Goal: Information Seeking & Learning: Check status

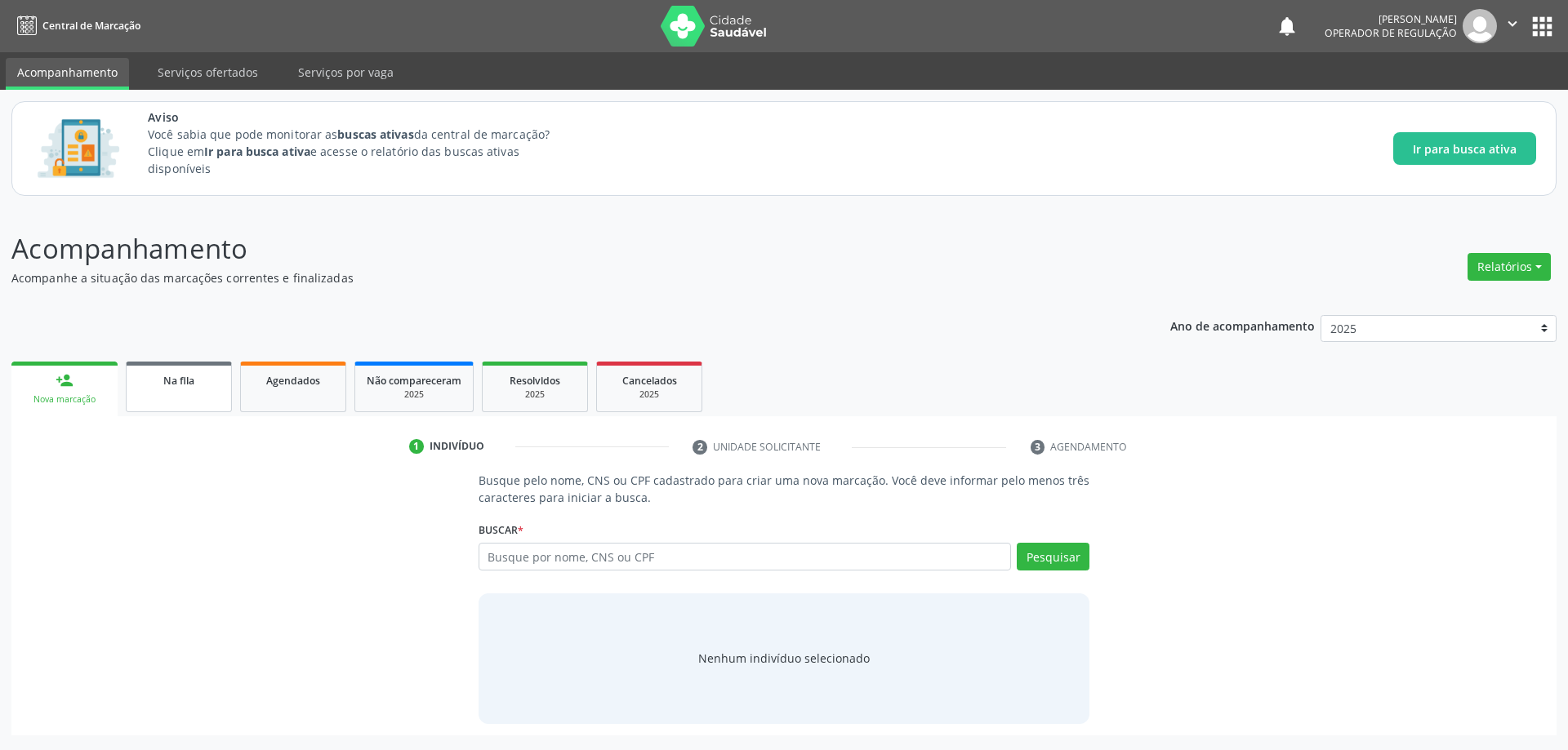
click at [165, 395] on link "Na fila" at bounding box center [179, 387] width 106 height 51
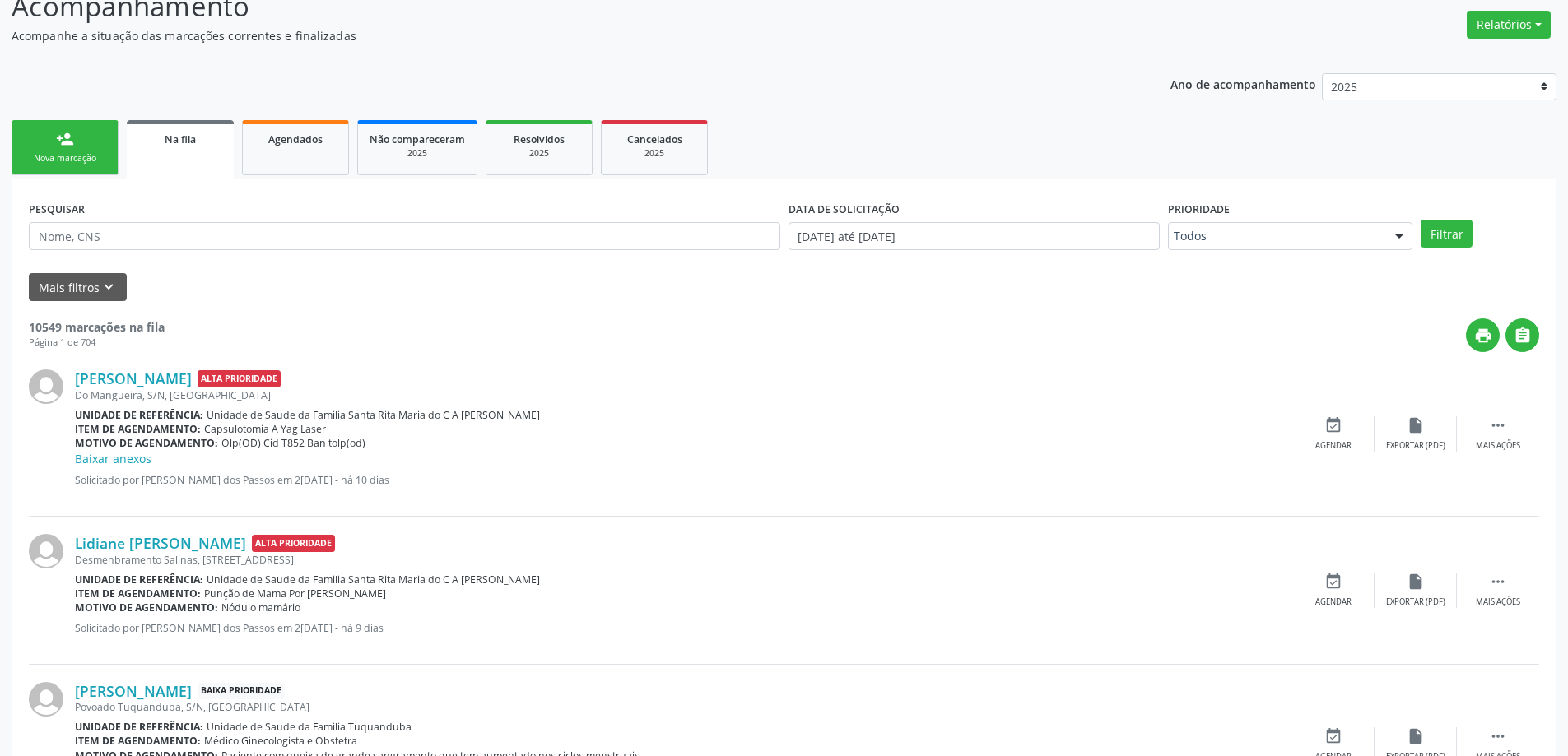
scroll to position [247, 0]
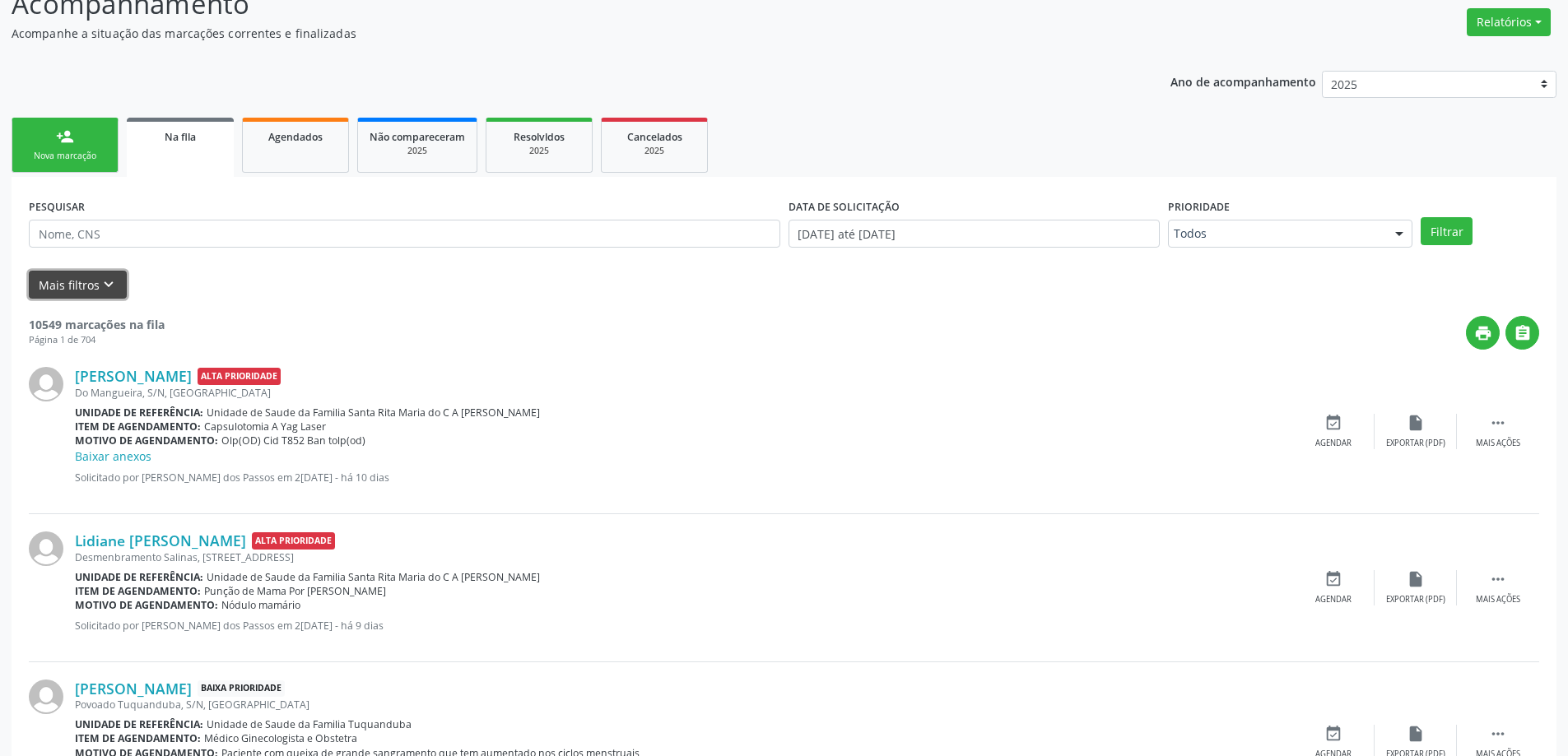
click at [111, 285] on icon "keyboard_arrow_down" at bounding box center [108, 284] width 18 height 18
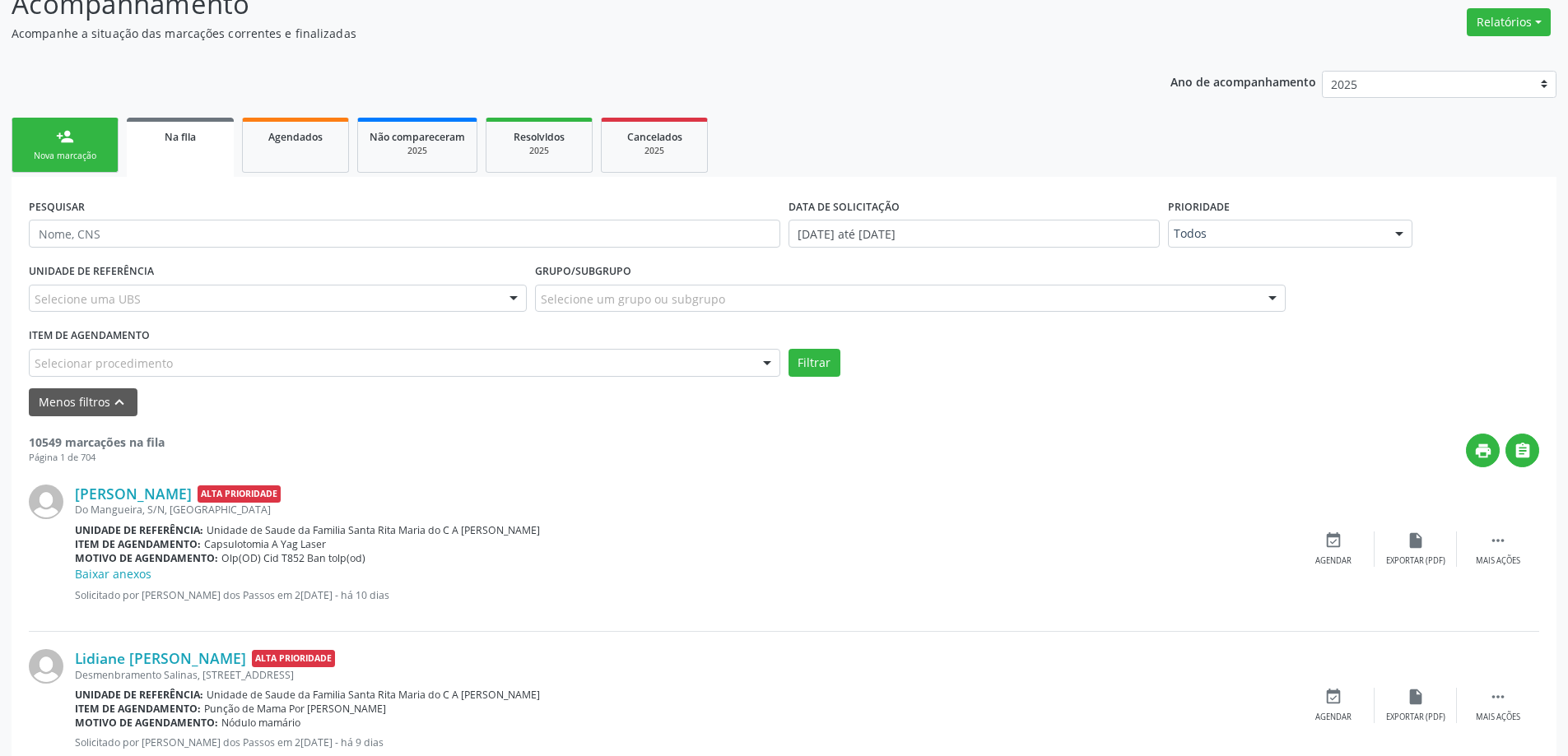
click at [269, 377] on form "PESQUISAR DATA DE SOLICITAÇÃO 01/01/2025 até 02/10/2025 Prioridade Todos Todos …" at bounding box center [784, 305] width 1510 height 222
click at [274, 364] on div "Selecionar procedimento" at bounding box center [404, 363] width 751 height 28
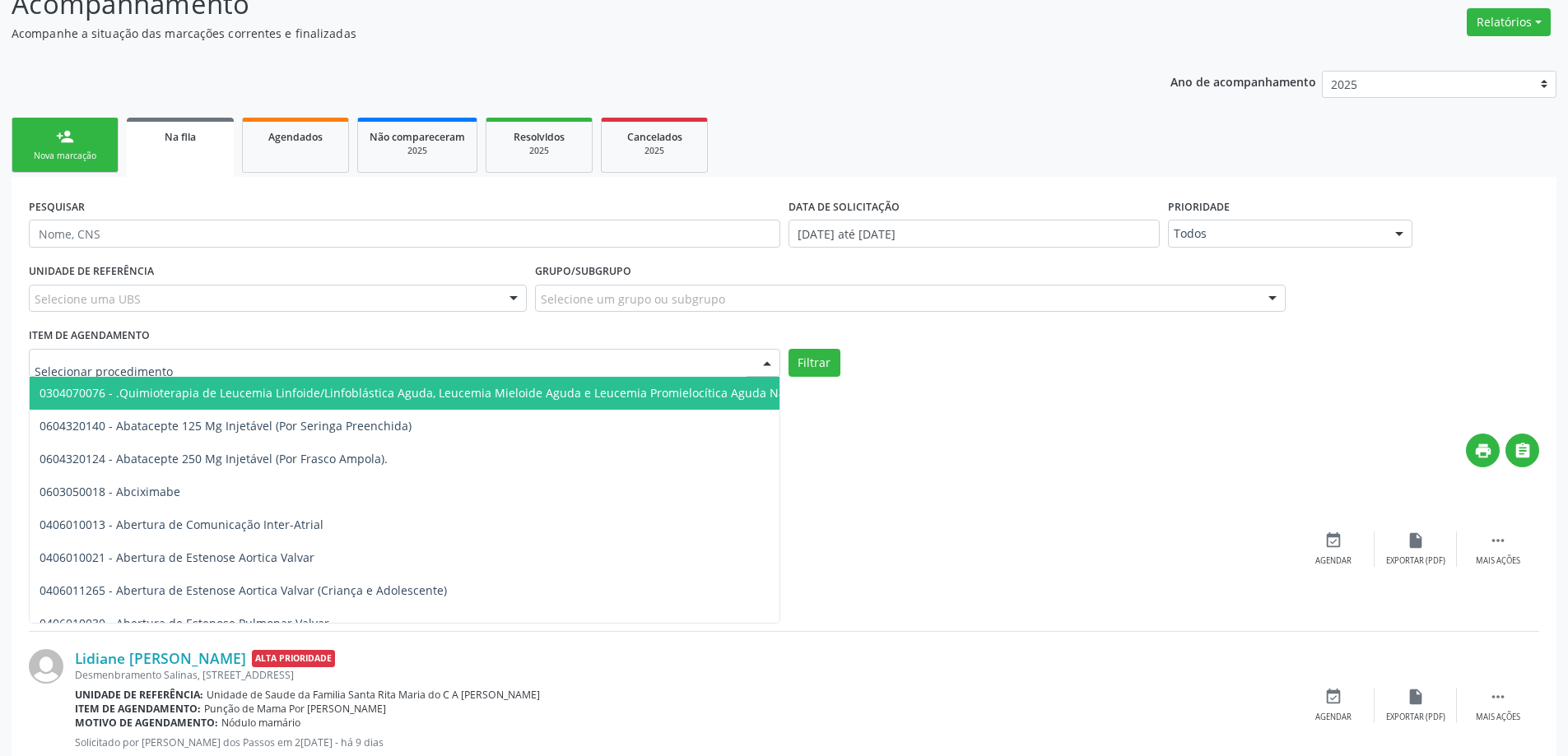
click at [616, 378] on span "0304070076 - .Quimioterapia de Leucemia Linfoide/Linfoblástica Aguda, Leucemia …" at bounding box center [597, 392] width 1135 height 32
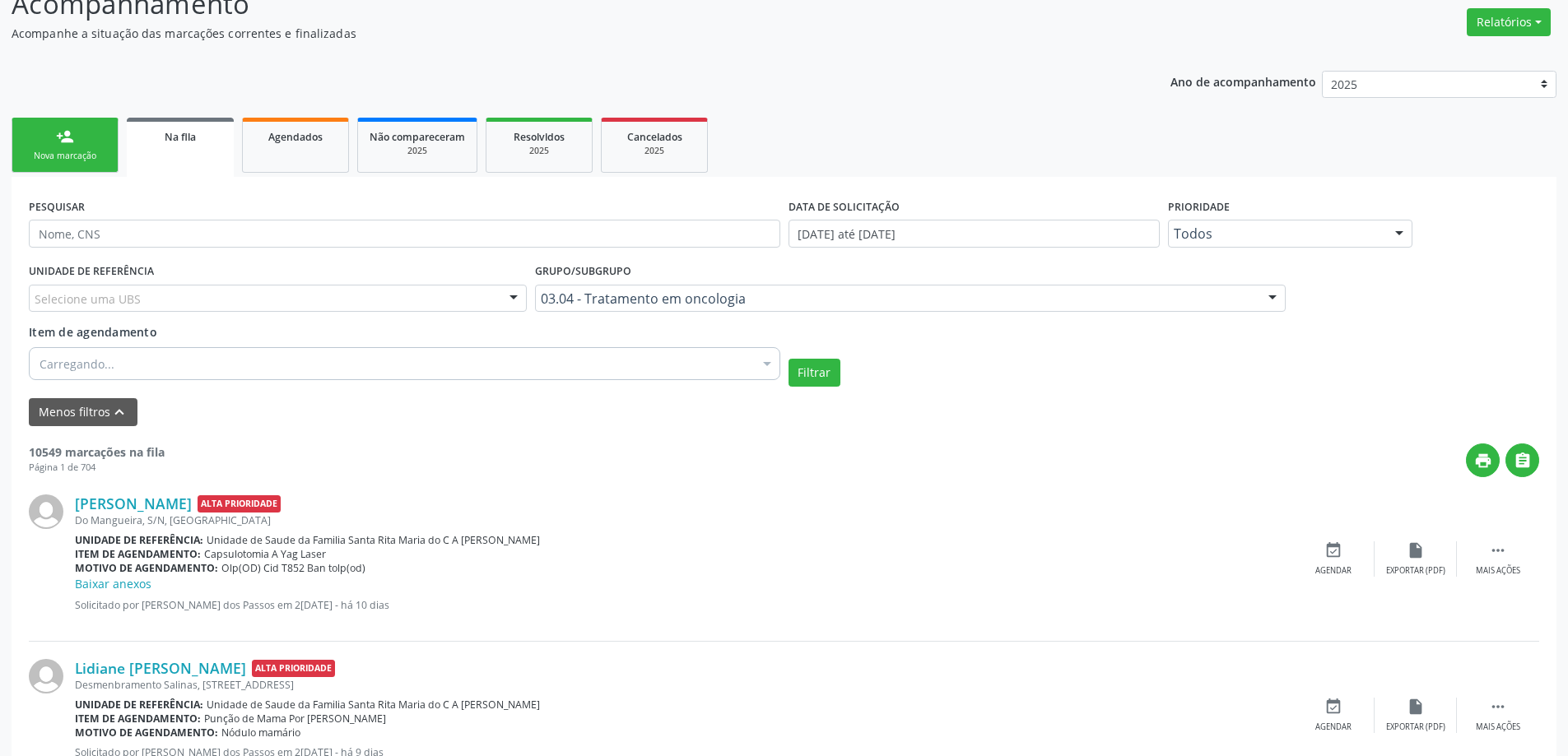
click at [630, 353] on div "Carregando..." at bounding box center [404, 363] width 751 height 32
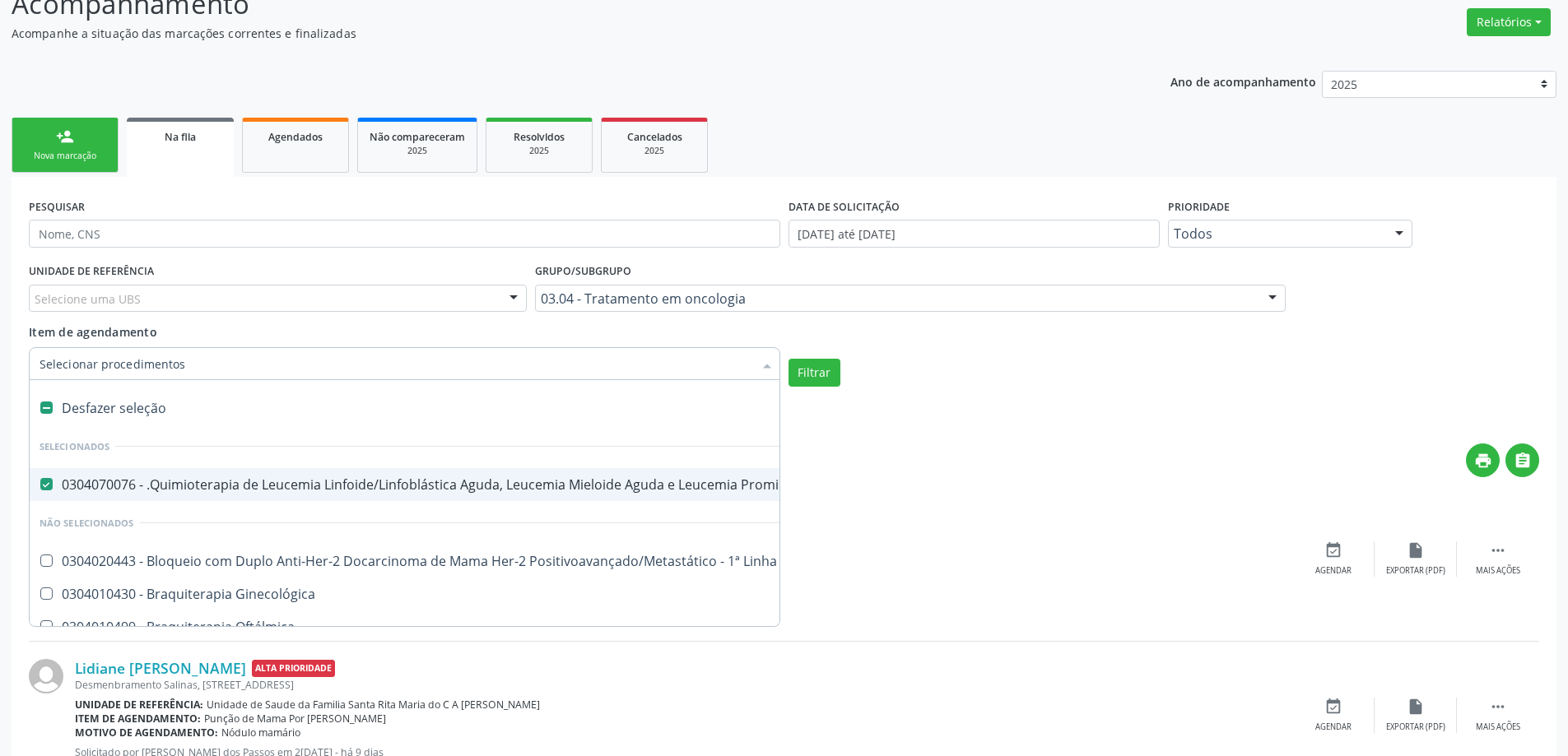
click at [42, 484] on Manutenção at bounding box center [47, 484] width 12 height 12
click at [40, 484] on Manutenção "checkbox" at bounding box center [35, 484] width 11 height 11
checkbox Manutenção "false"
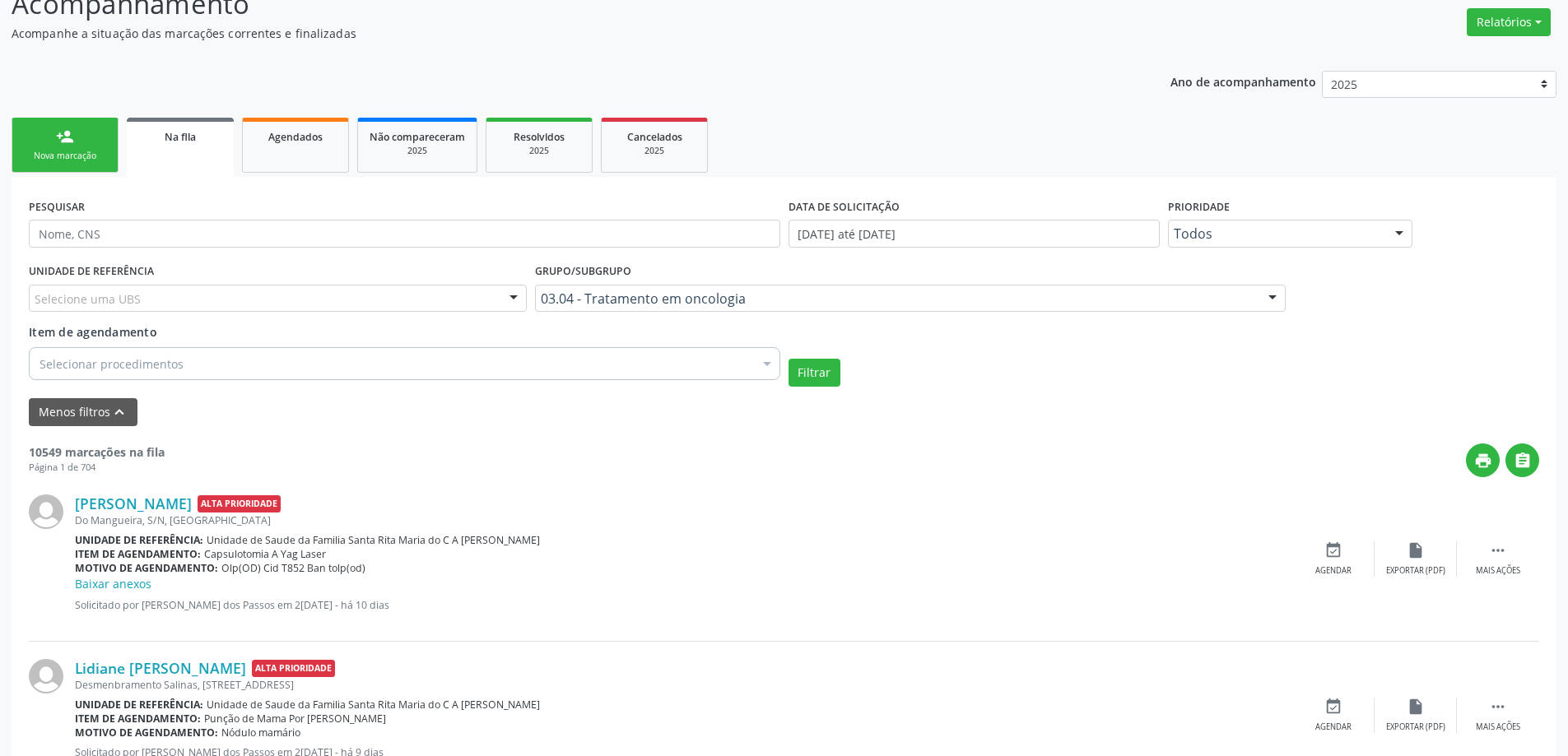
click at [921, 508] on div "Maria Madalena Gomes dos Santos Alta Prioridade" at bounding box center [683, 503] width 1218 height 18
click at [182, 136] on span "Na fila" at bounding box center [180, 137] width 32 height 14
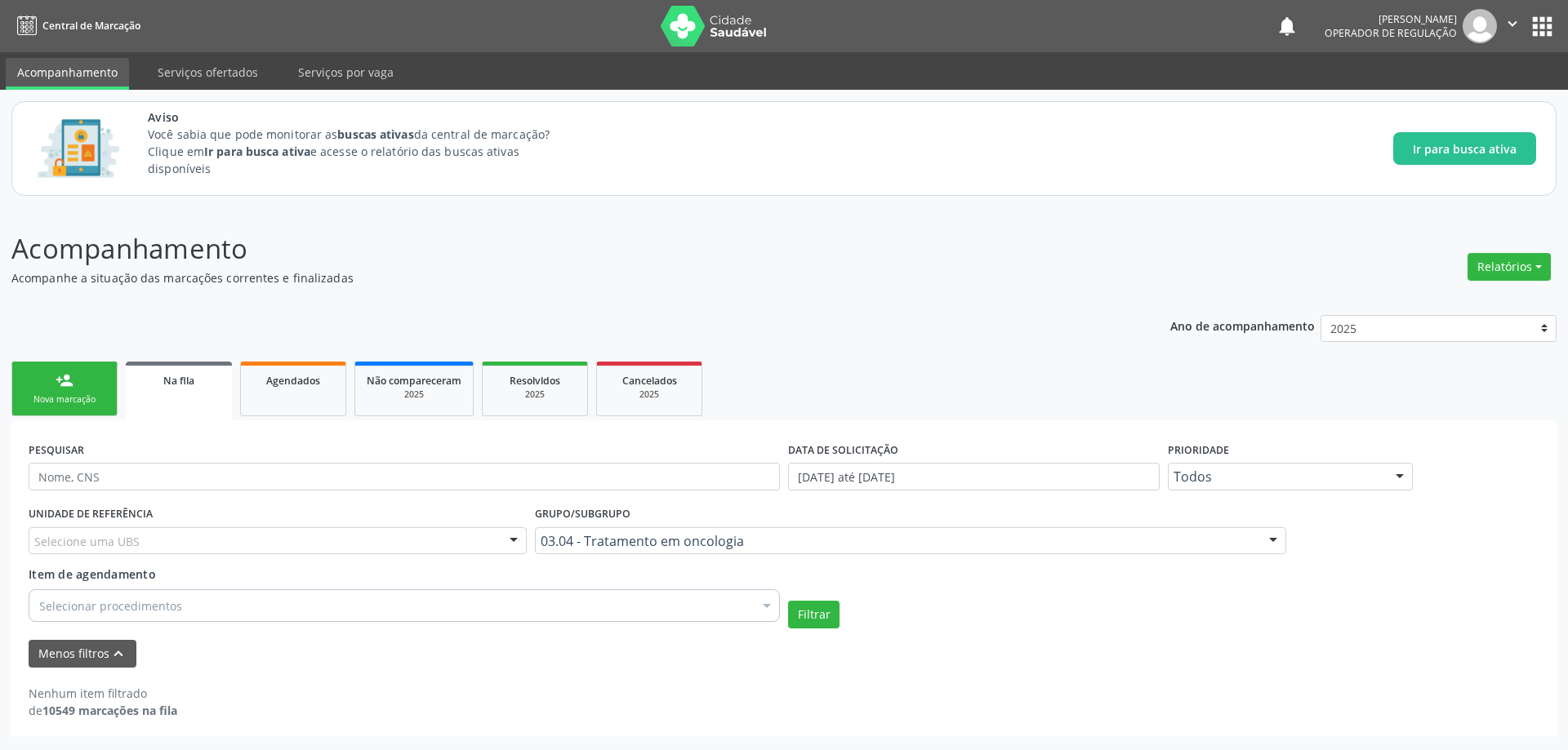
click at [166, 385] on span "Na fila" at bounding box center [179, 381] width 31 height 14
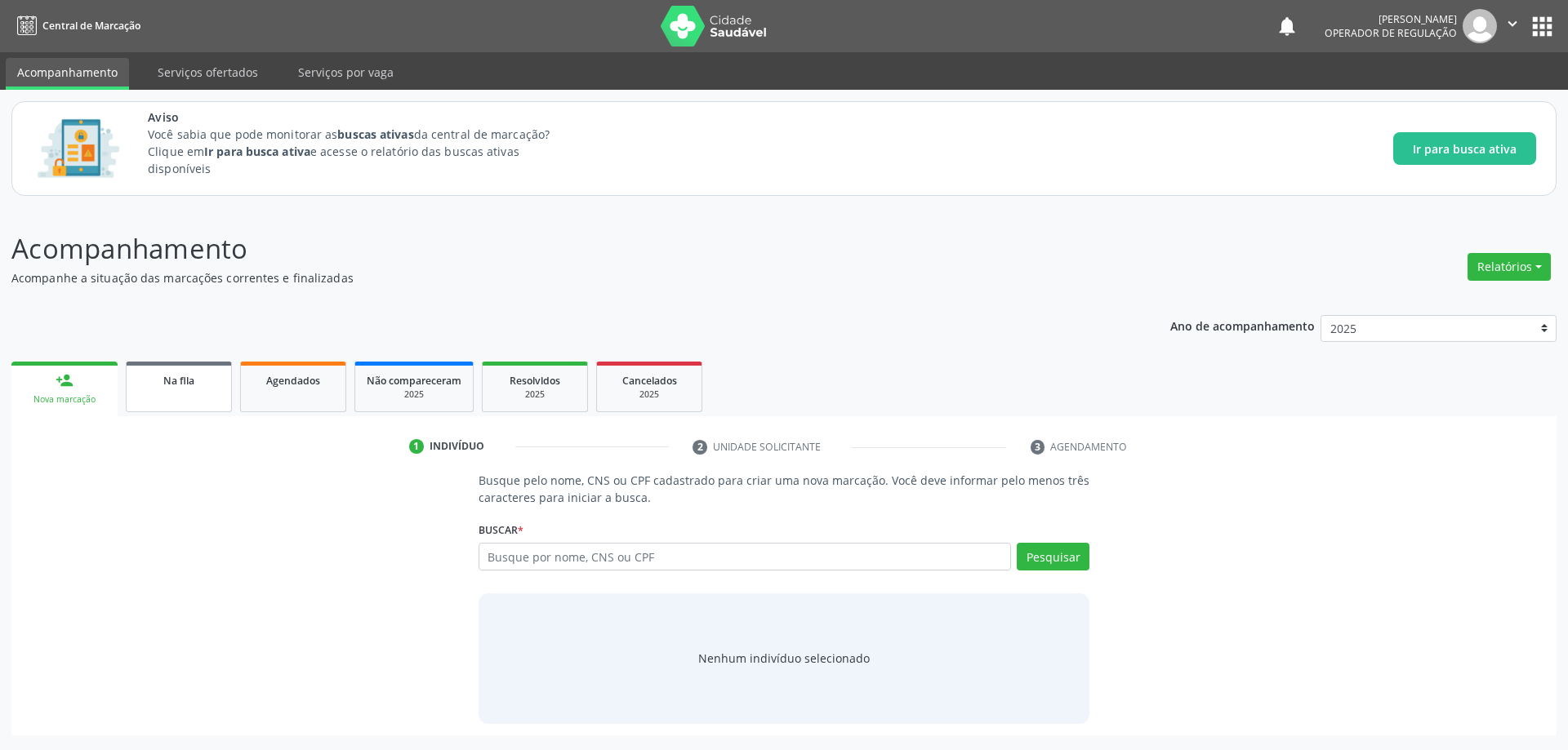
click at [160, 388] on div "Na fila" at bounding box center [179, 380] width 82 height 17
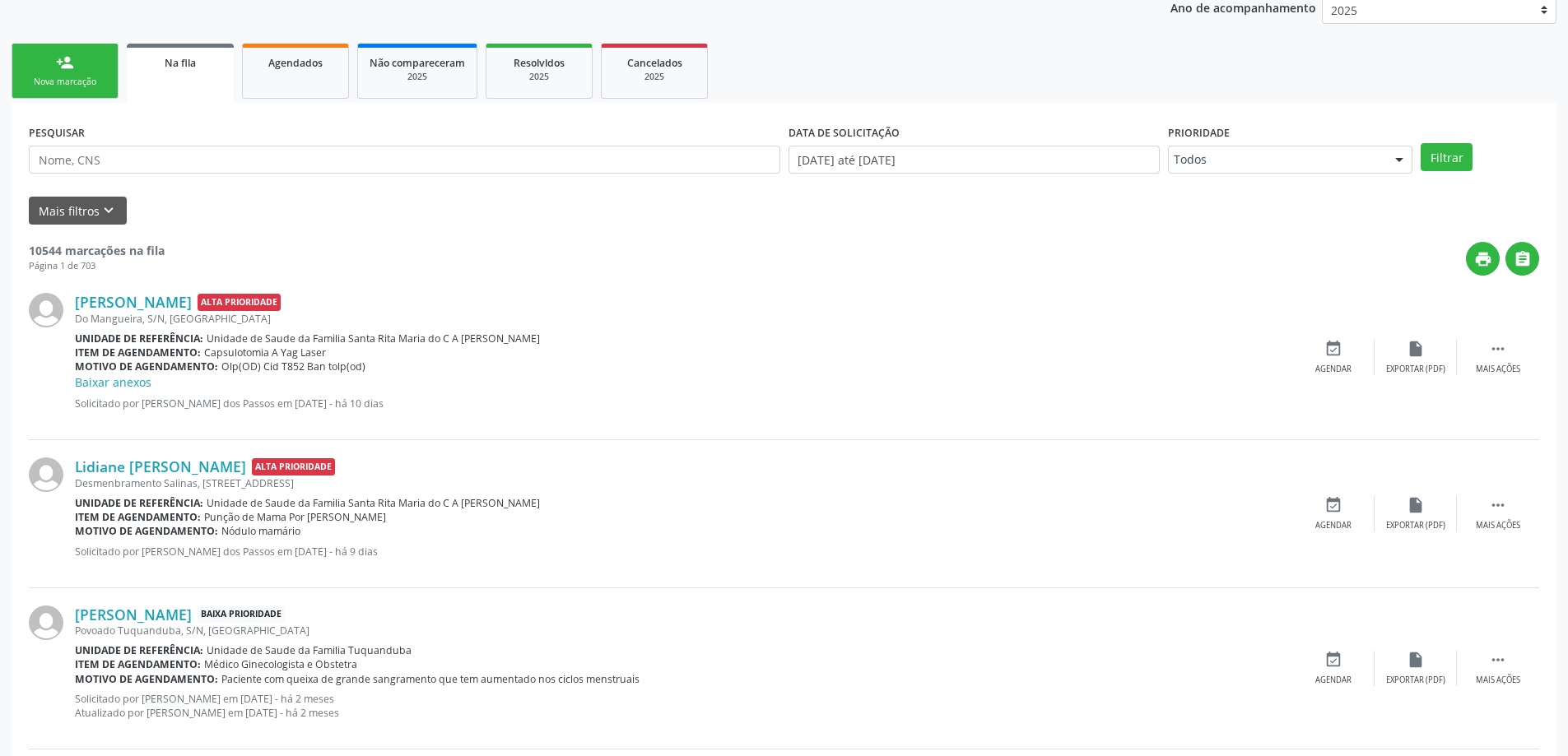
scroll to position [329, 0]
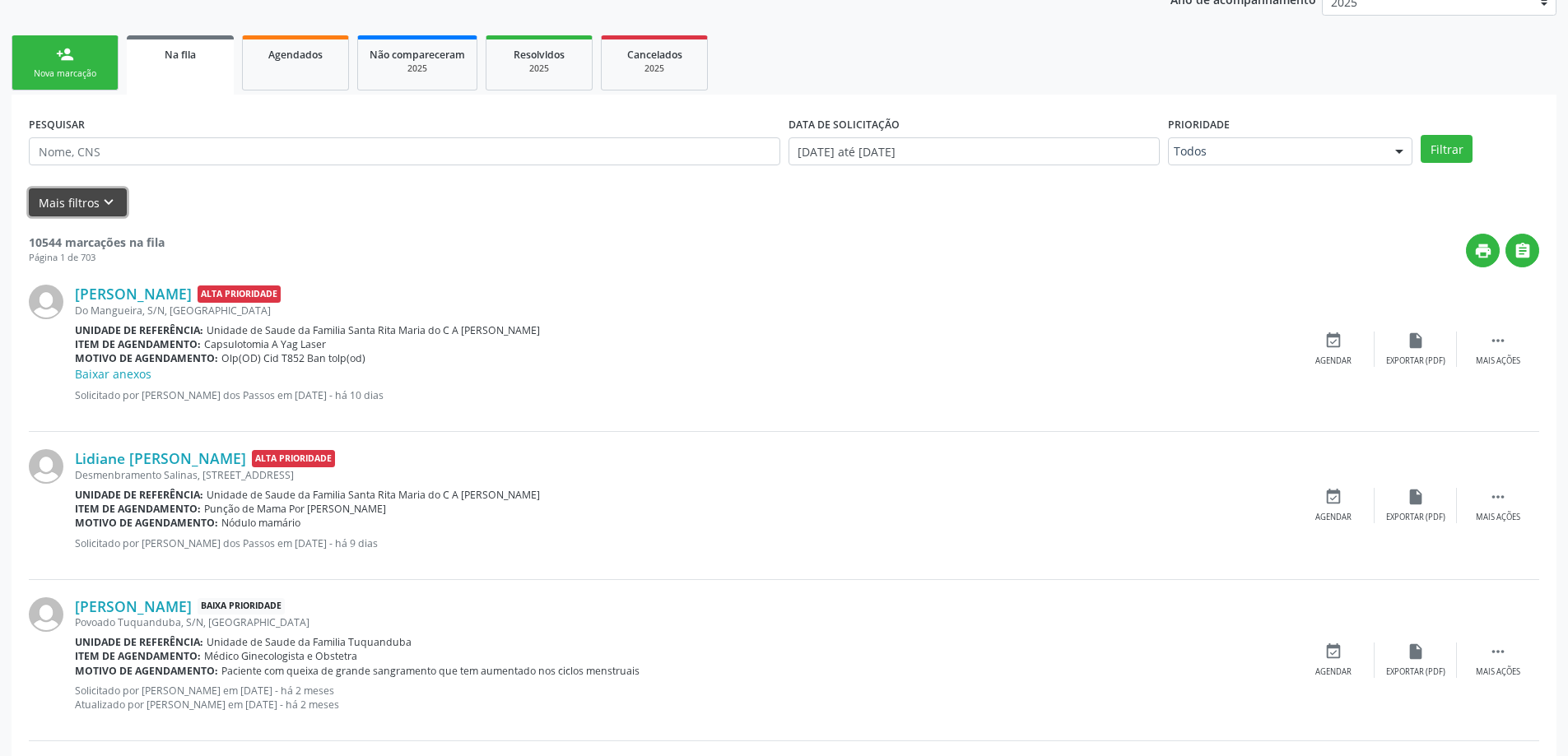
click at [112, 201] on icon "keyboard_arrow_down" at bounding box center [108, 202] width 18 height 18
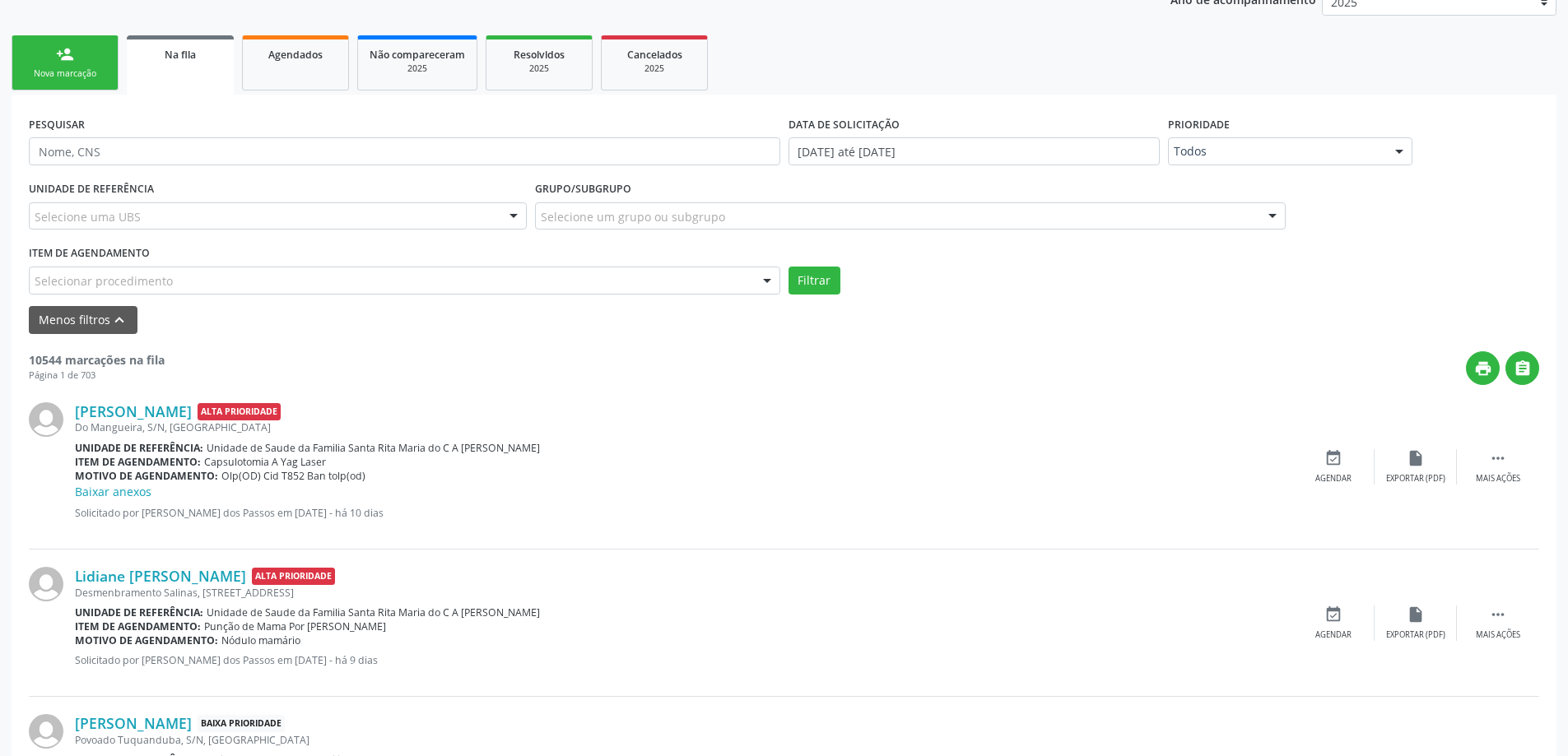
click at [1268, 215] on div at bounding box center [1272, 217] width 25 height 28
click at [1408, 150] on div at bounding box center [1399, 152] width 25 height 28
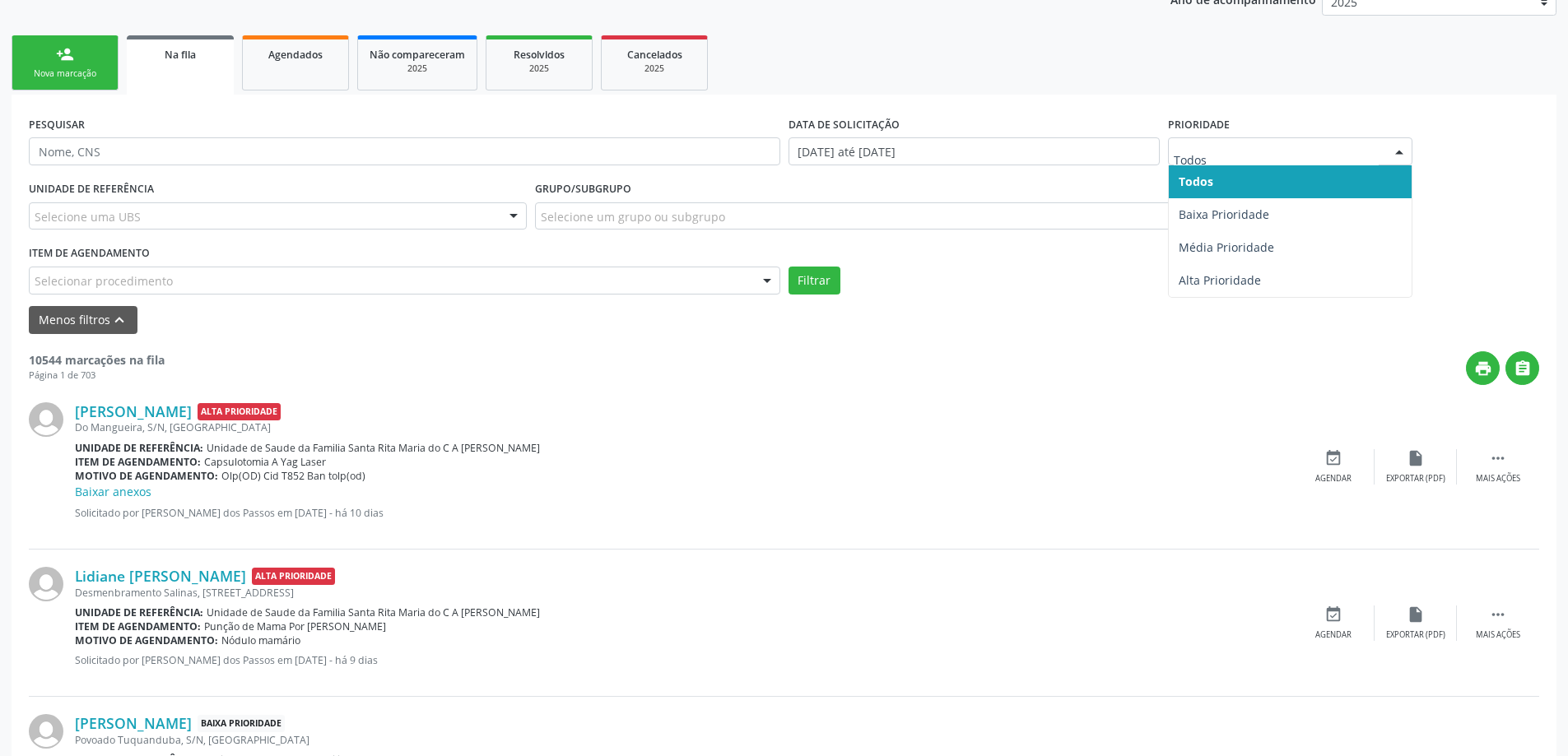
click at [1408, 150] on div at bounding box center [1399, 152] width 25 height 28
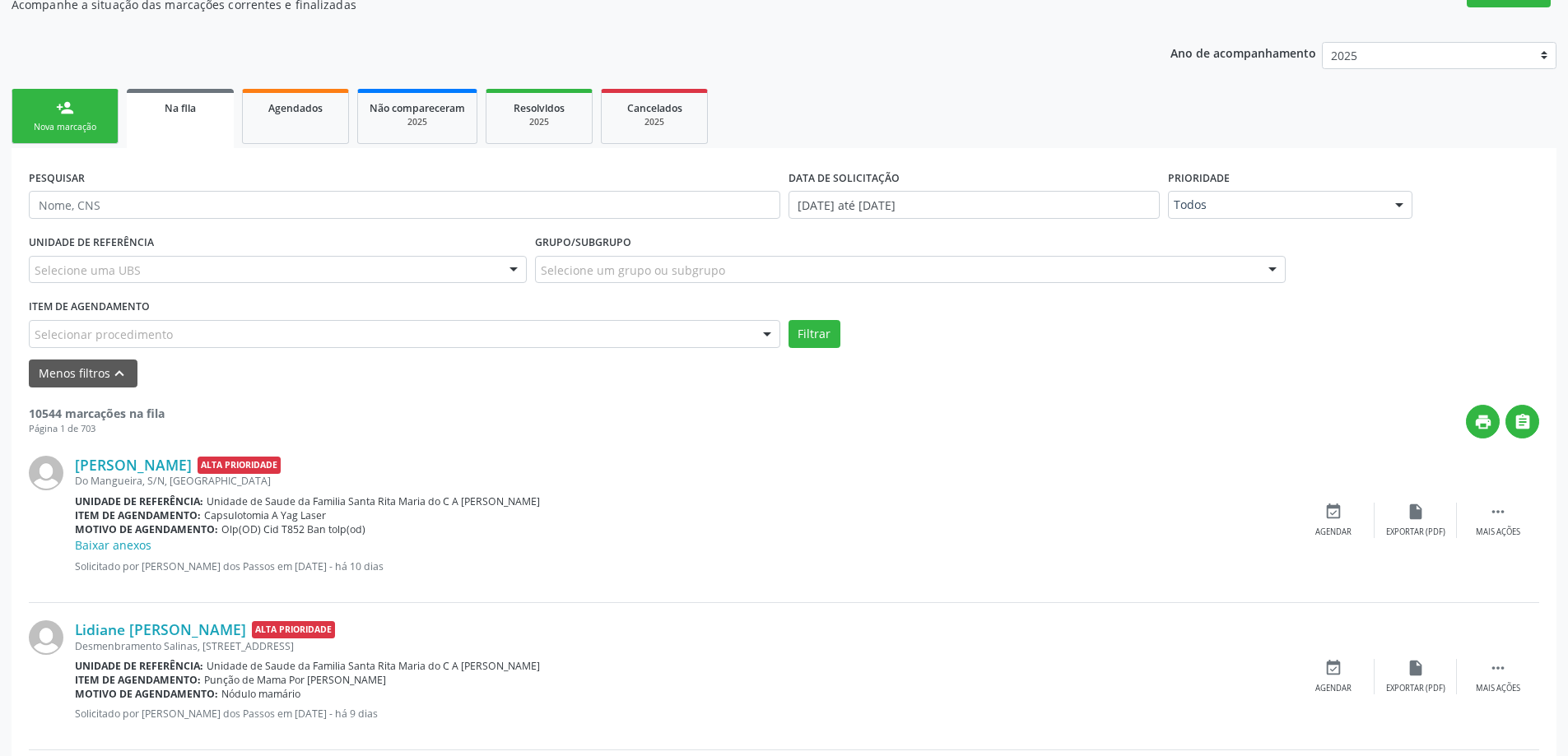
scroll to position [247, 0]
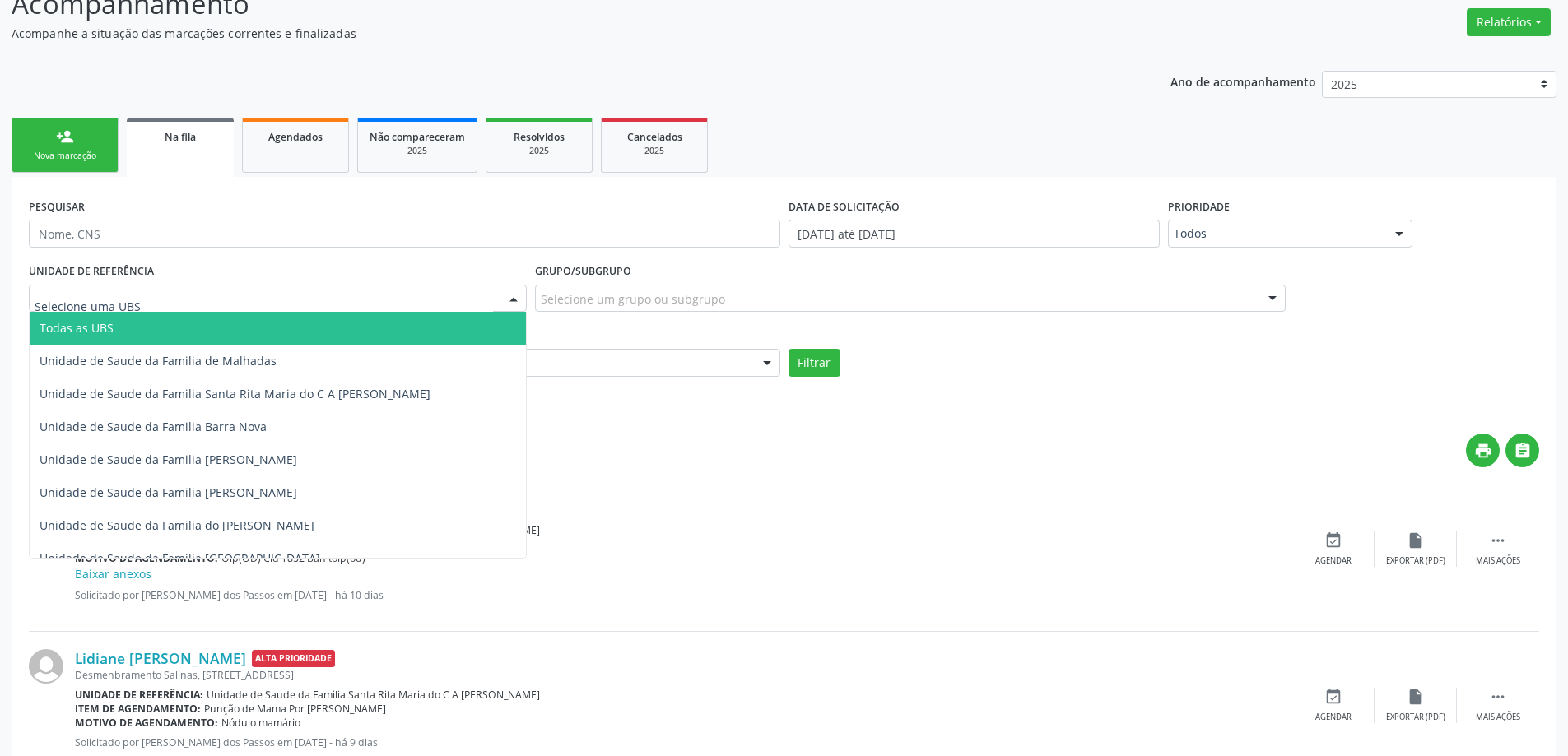
click at [335, 304] on div at bounding box center [278, 299] width 498 height 28
click at [335, 304] on input "text" at bounding box center [264, 306] width 459 height 32
click at [593, 333] on div "Item de agendamento Selecionar procedimento 0304070076 - .Quimioterapia de Leuc…" at bounding box center [404, 349] width 751 height 53
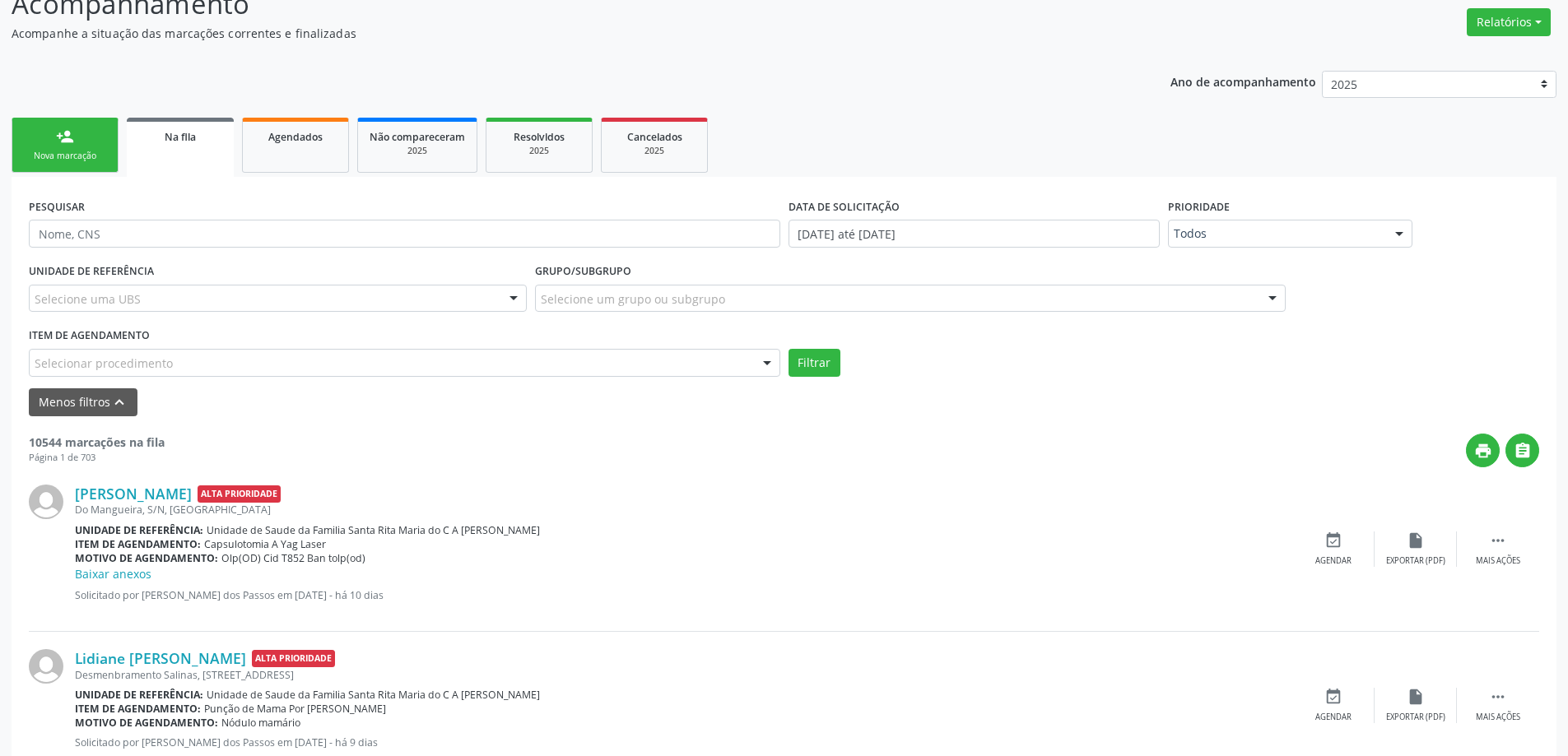
click at [422, 273] on div "UNIDADE DE REFERÊNCIA Selecione uma UBS Todas as UBS Unidade de Saude da Famili…" at bounding box center [278, 291] width 506 height 64
click at [495, 368] on div "Selecionar procedimento" at bounding box center [404, 363] width 751 height 28
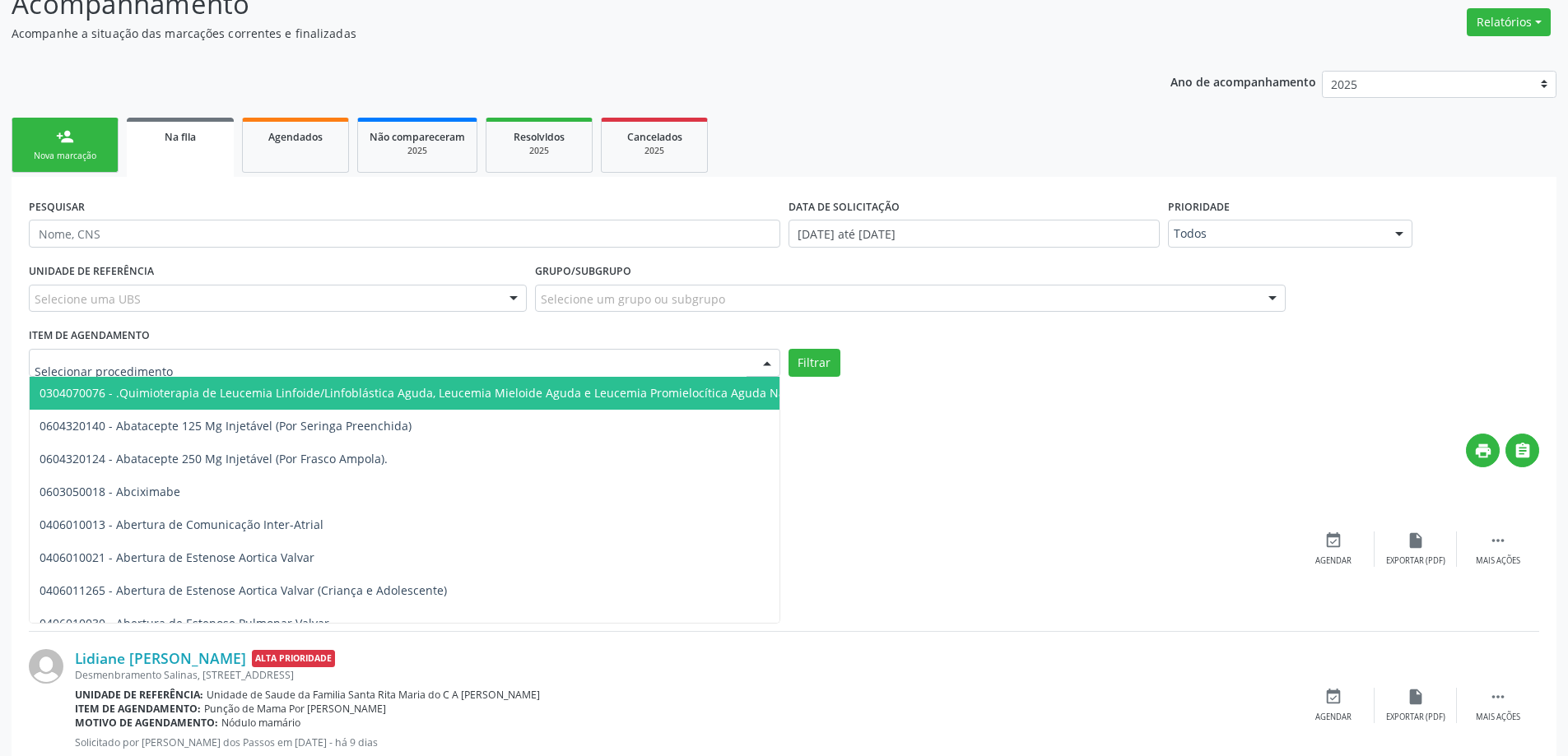
click at [495, 368] on input "text" at bounding box center [390, 371] width 712 height 32
click at [744, 364] on input "text" at bounding box center [390, 371] width 712 height 32
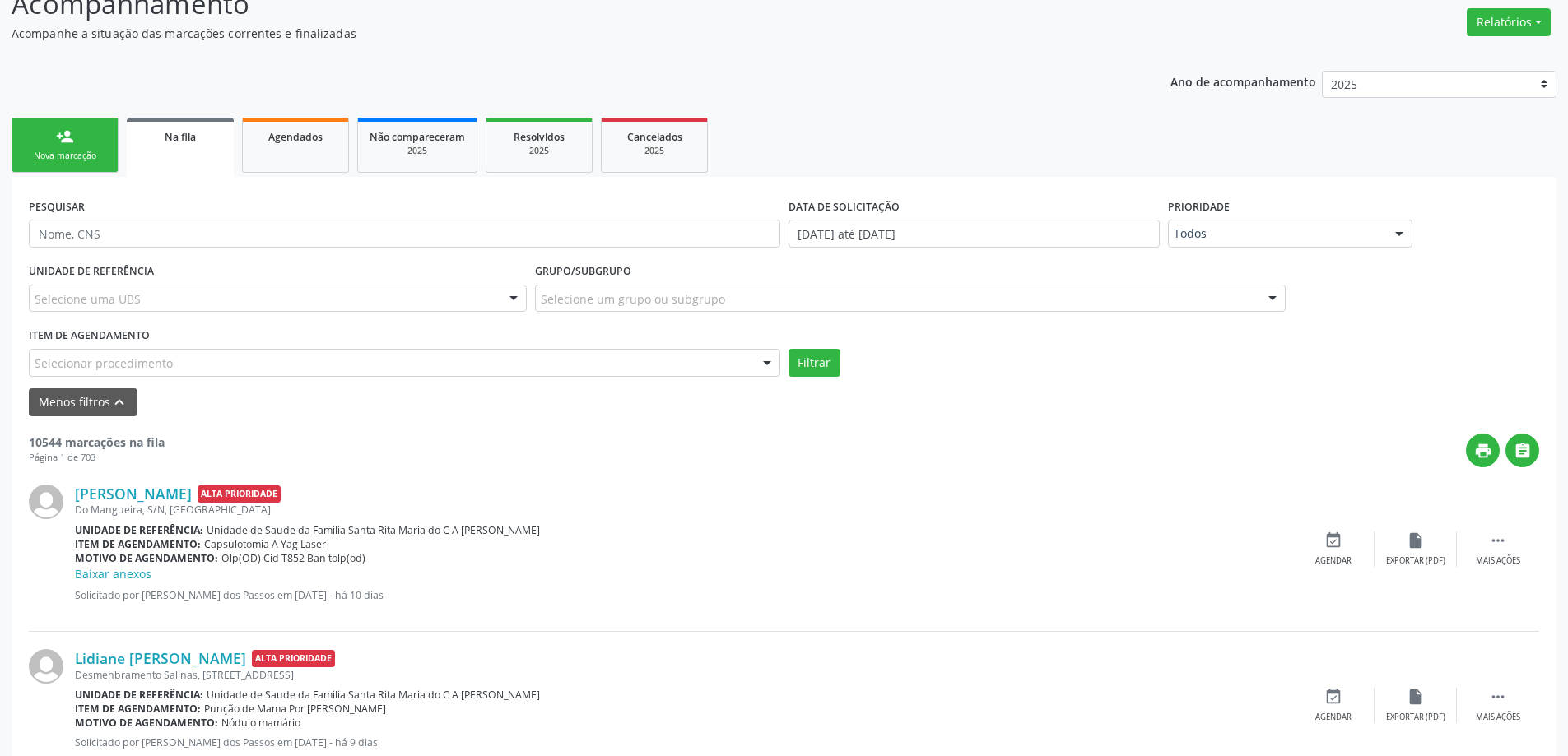
click at [769, 361] on div at bounding box center [767, 364] width 25 height 28
click at [997, 345] on div "UNIDADE DE REFERÊNCIA Selecione uma UBS Todas as UBS Unidade de Saude da Famili…" at bounding box center [784, 318] width 1519 height 118
click at [262, 241] on input "text" at bounding box center [404, 234] width 751 height 28
click at [337, 270] on div "UNIDADE DE REFERÊNCIA Selecione uma UBS Todas as UBS Unidade de Saude da Famili…" at bounding box center [278, 291] width 506 height 64
click at [178, 151] on link "Na fila" at bounding box center [180, 147] width 107 height 59
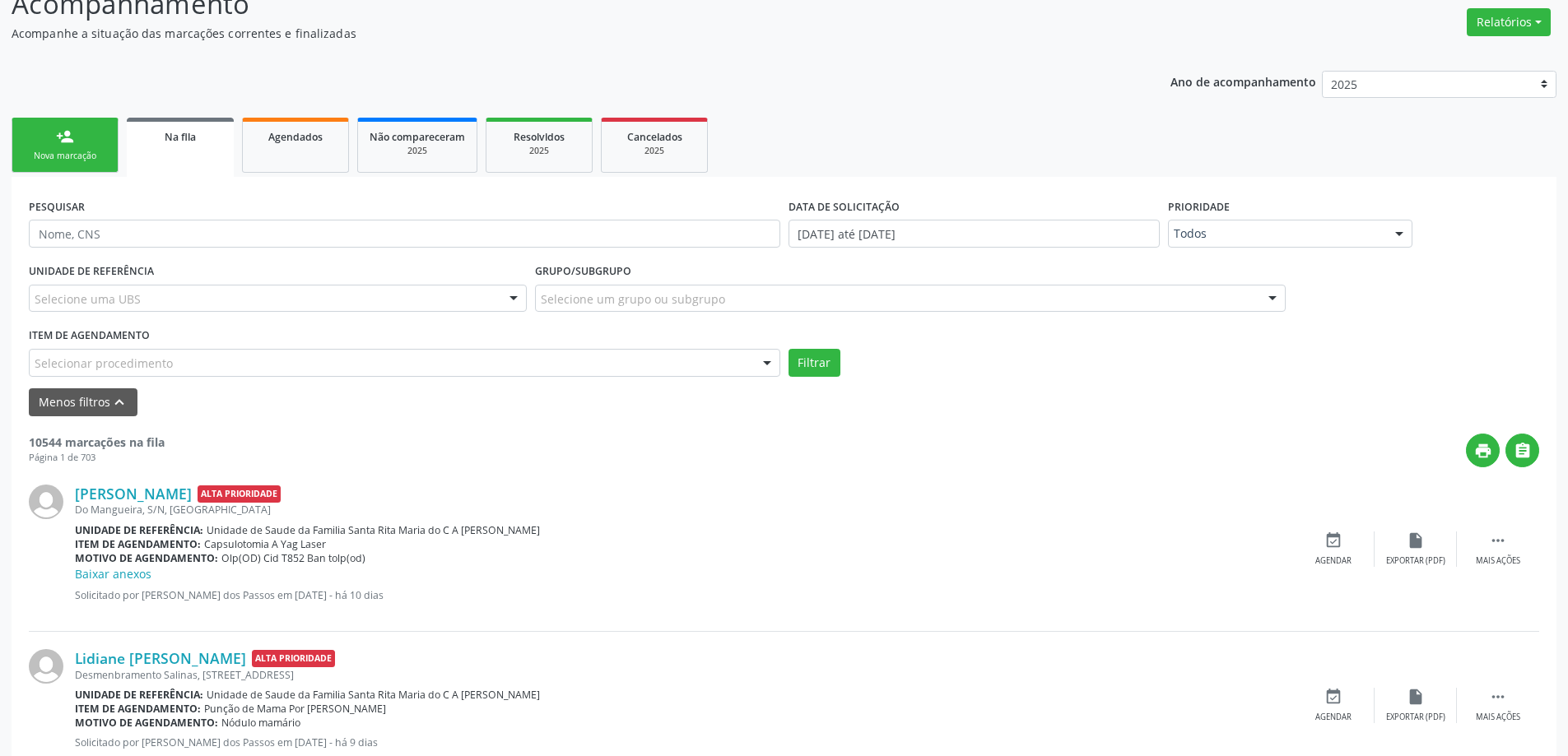
scroll to position [0, 0]
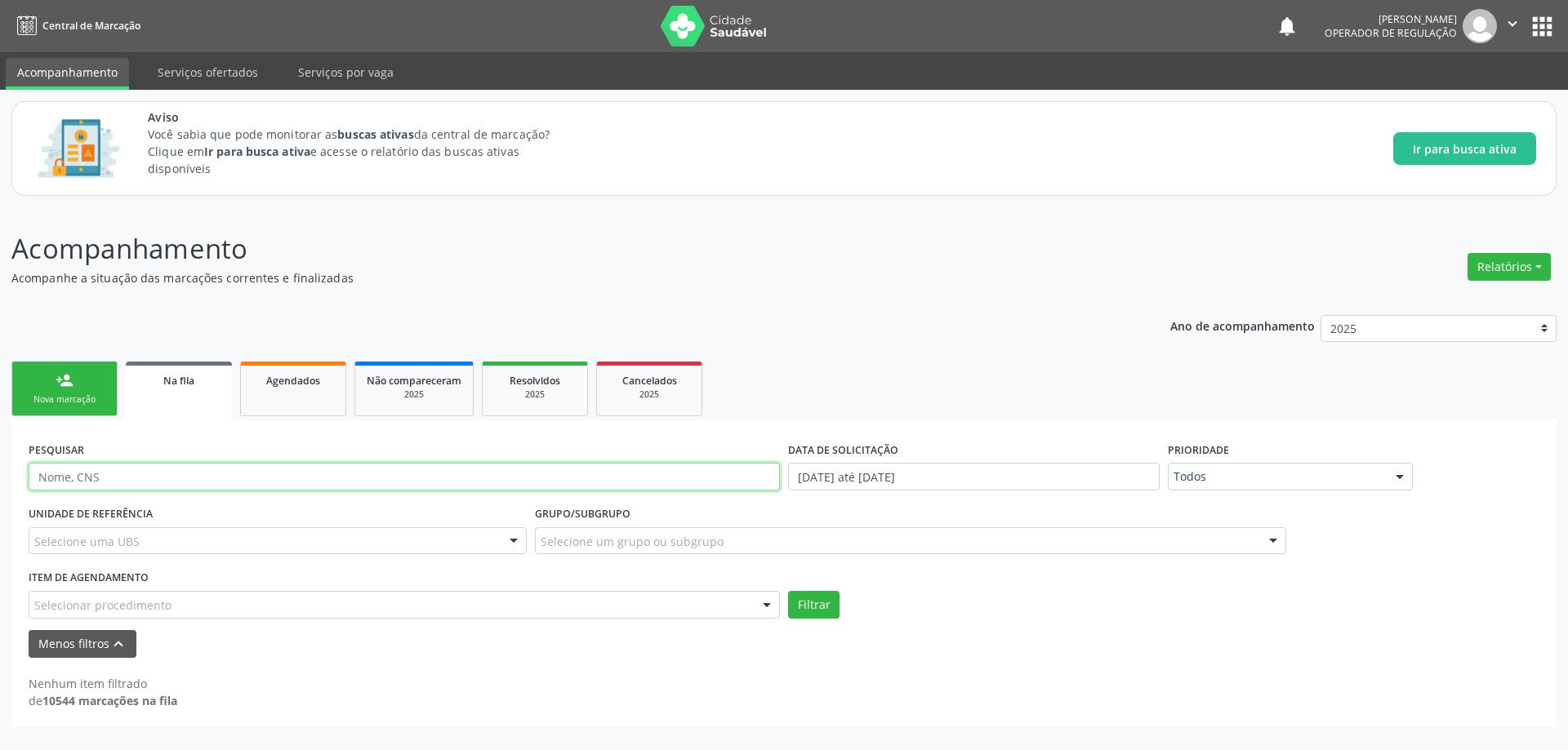
click at [164, 479] on input "text" at bounding box center [404, 476] width 751 height 28
type input "aura carime"
click at [788, 591] on button "Filtrar" at bounding box center [813, 605] width 51 height 28
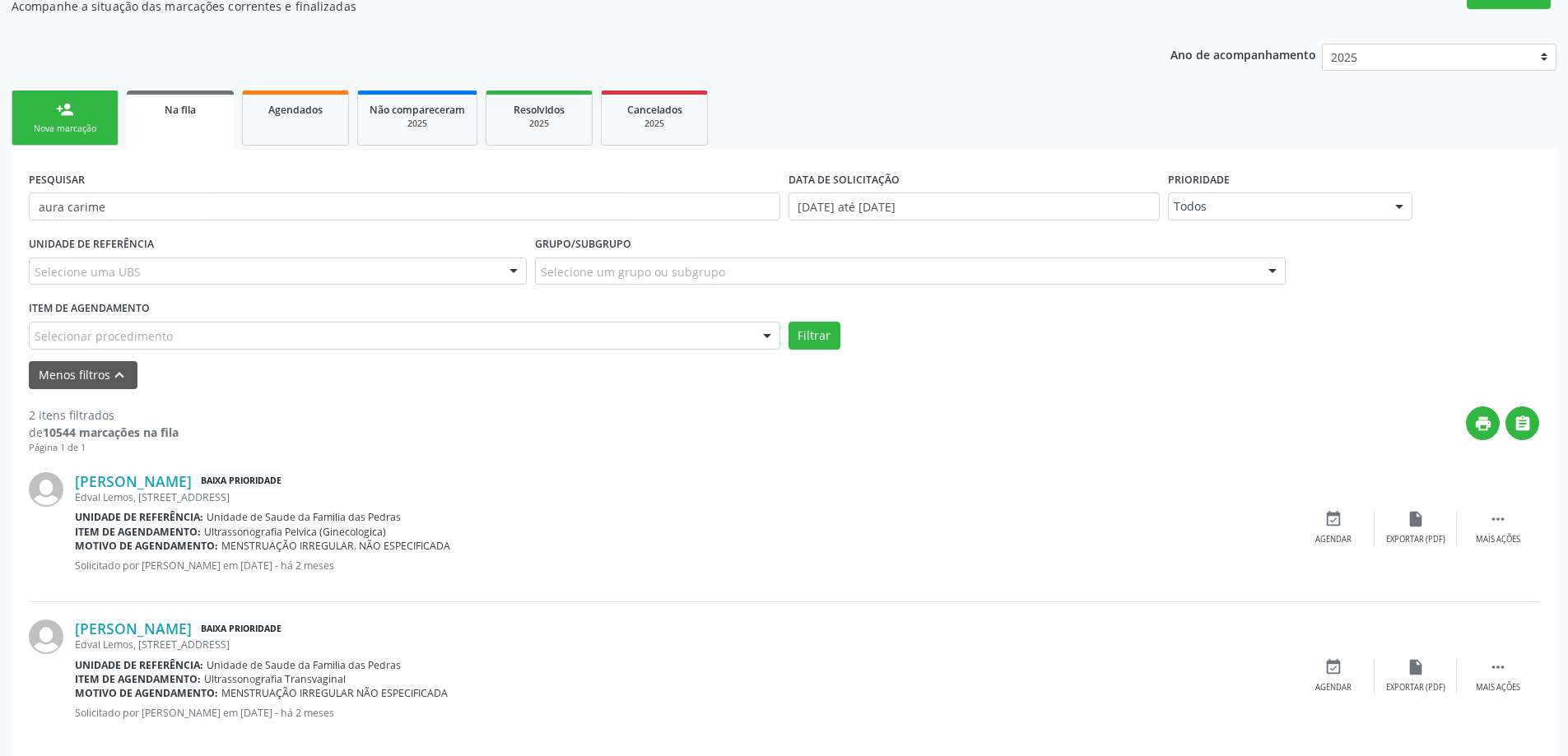
scroll to position [295, 0]
